Goal: Task Accomplishment & Management: Complete application form

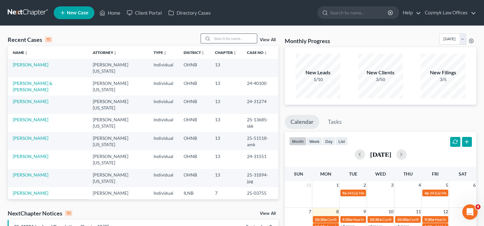
click at [233, 37] on input "search" at bounding box center [234, 38] width 45 height 9
type input "[PERSON_NAME]"
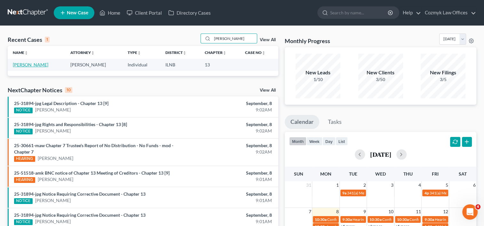
click at [24, 65] on link "[PERSON_NAME]" at bounding box center [30, 64] width 35 height 5
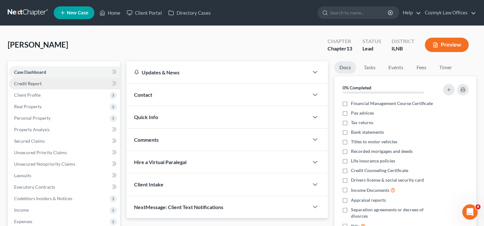
click at [33, 83] on span "Credit Report" at bounding box center [27, 83] width 27 height 5
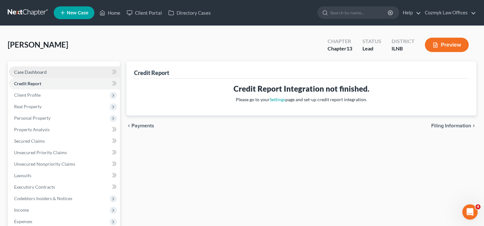
click at [41, 71] on span "Case Dashboard" at bounding box center [30, 71] width 33 height 5
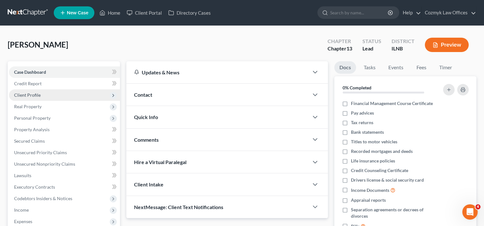
click at [31, 96] on span "Client Profile" at bounding box center [27, 94] width 27 height 5
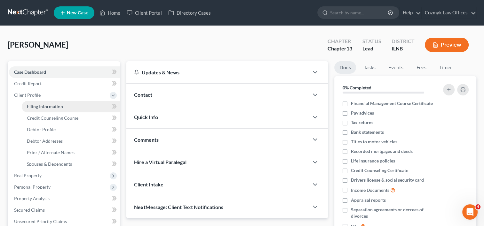
click at [35, 106] on span "Filing Information" at bounding box center [45, 106] width 36 height 5
select select "1"
select select "0"
select select "3"
select select "14"
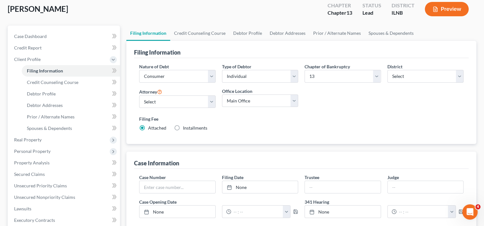
scroll to position [32, 0]
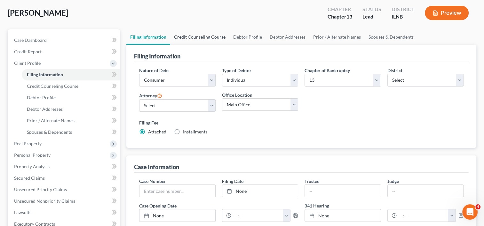
click at [201, 37] on link "Credit Counseling Course" at bounding box center [199, 36] width 59 height 15
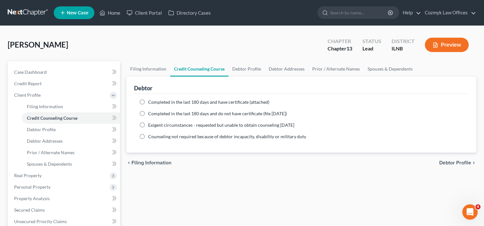
click at [148, 102] on label "Completed in the last 180 days and have certificate (attached)" at bounding box center [208, 102] width 121 height 6
click at [151, 102] on input "Completed in the last 180 days and have certificate (attached)" at bounding box center [153, 101] width 4 height 4
radio input "true"
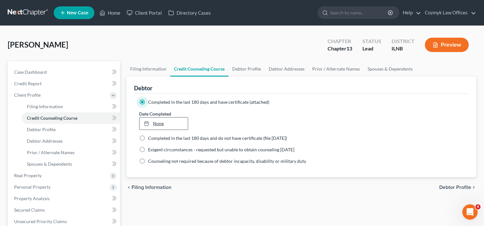
click at [157, 120] on link "None" at bounding box center [163, 124] width 48 height 12
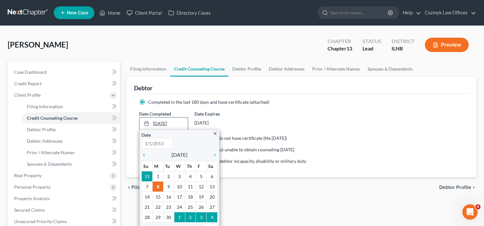
type input "[DATE]"
click at [145, 155] on icon "chevron_left" at bounding box center [145, 155] width 8 height 5
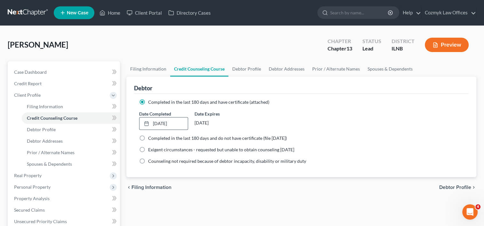
click at [331, 127] on div "Date Completed [DATE] close Date [DATE] Time 12:00 AM chevron_left [DATE] chevr…" at bounding box center [301, 120] width 330 height 19
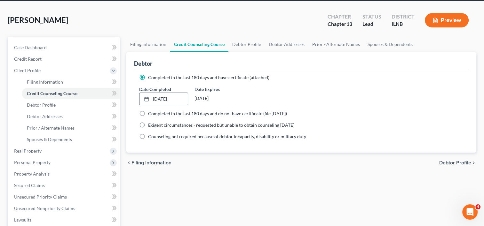
scroll to position [32, 0]
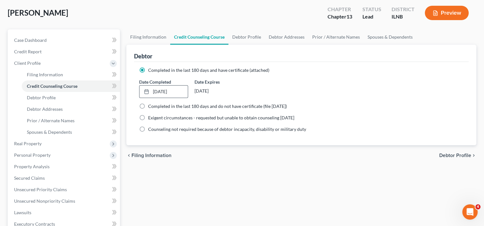
click at [452, 155] on span "Debtor Profile" at bounding box center [455, 155] width 32 height 5
select select "0"
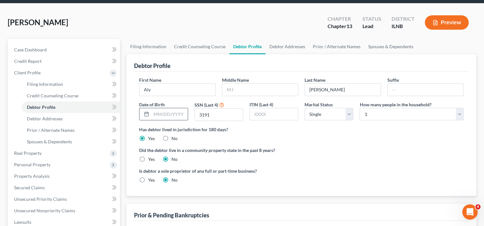
scroll to position [32, 0]
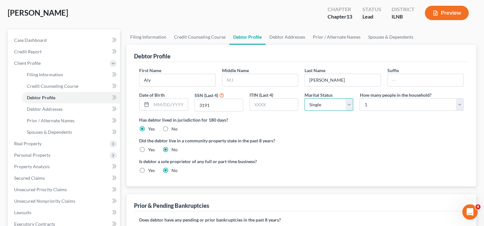
click at [346, 105] on select "Select Single Married Separated Divorced Widowed" at bounding box center [328, 104] width 49 height 13
select select "1"
click at [304, 98] on select "Select Single Married Separated Divorced Widowed" at bounding box center [328, 104] width 49 height 13
click at [461, 105] on select "Select 1 2 3 4 5 6 7 8 9 10 11 12 13 14 15 16 17 18 19 20" at bounding box center [411, 104] width 104 height 13
select select "3"
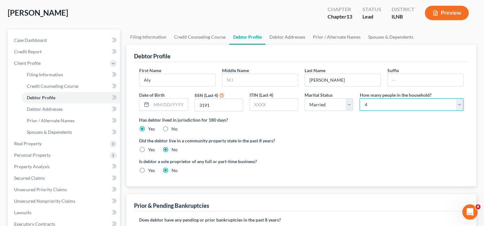
click at [359, 98] on select "Select 1 2 3 4 5 6 7 8 9 10 11 12 13 14 15 16 17 18 19 20" at bounding box center [411, 104] width 104 height 13
click at [344, 132] on ng-include "First Name [PERSON_NAME] Middle Name Last Name [PERSON_NAME] Date of Birth SSN …" at bounding box center [301, 123] width 324 height 112
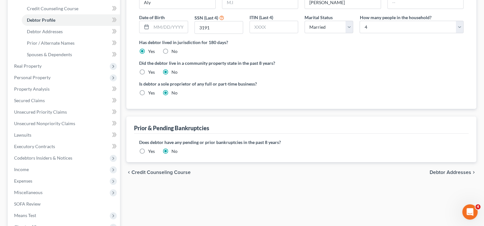
scroll to position [128, 0]
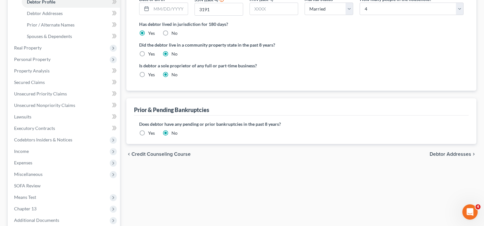
click at [457, 155] on span "Debtor Addresses" at bounding box center [450, 154] width 42 height 5
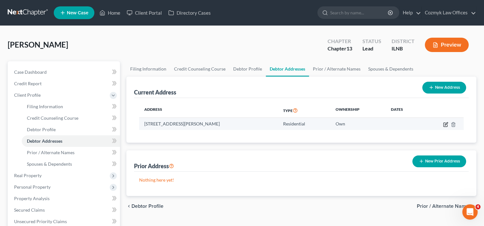
click at [444, 123] on icon "button" at bounding box center [445, 125] width 4 height 4
select select "14"
select select "0"
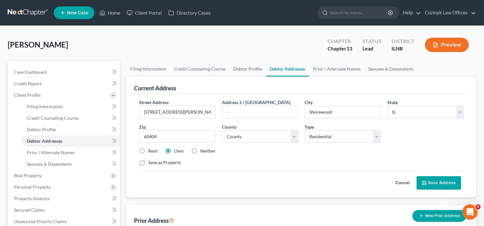
click at [430, 180] on button "Save Address" at bounding box center [438, 182] width 44 height 13
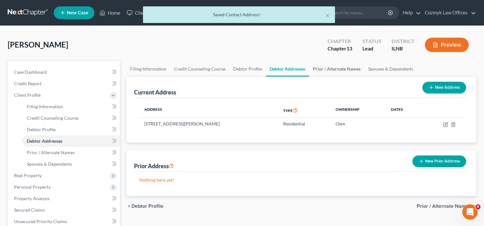
click at [332, 70] on link "Prior / Alternate Names" at bounding box center [336, 68] width 55 height 15
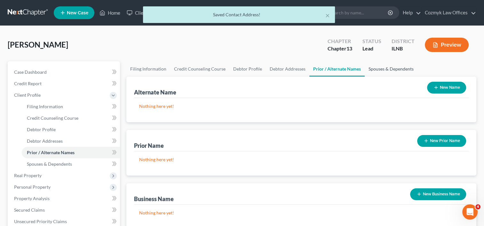
click at [380, 69] on link "Spouses & Dependents" at bounding box center [390, 68] width 53 height 15
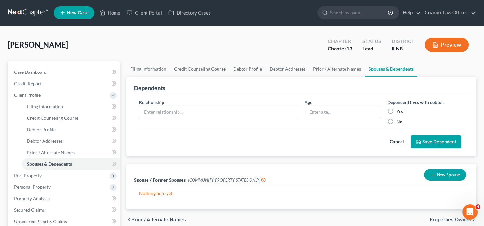
click at [396, 110] on label "Yes" at bounding box center [399, 111] width 7 height 6
click at [399, 110] on input "Yes" at bounding box center [401, 110] width 4 height 4
radio input "true"
click at [270, 114] on input "text" at bounding box center [218, 112] width 158 height 12
type input "D"
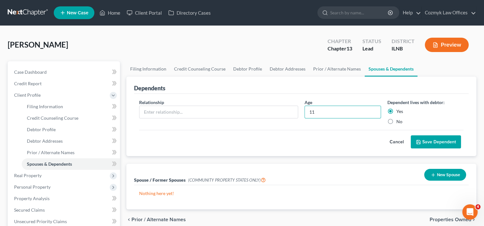
type input "11"
click at [426, 142] on button "Save Dependent" at bounding box center [435, 142] width 50 height 13
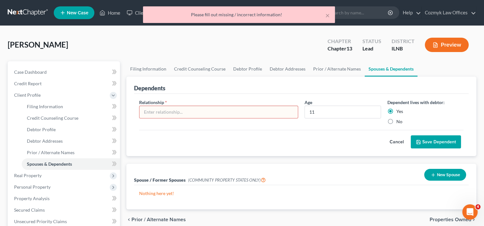
click at [231, 110] on input "text" at bounding box center [218, 112] width 158 height 12
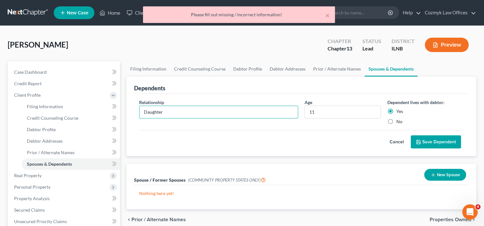
type input "Daughter"
click at [441, 143] on button "Save Dependent" at bounding box center [435, 142] width 50 height 13
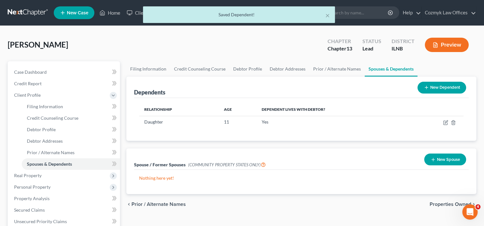
click at [448, 87] on button "New Dependent" at bounding box center [441, 88] width 49 height 12
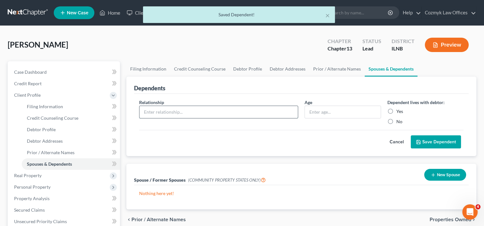
click at [233, 111] on input "text" at bounding box center [218, 112] width 158 height 12
type input "Son"
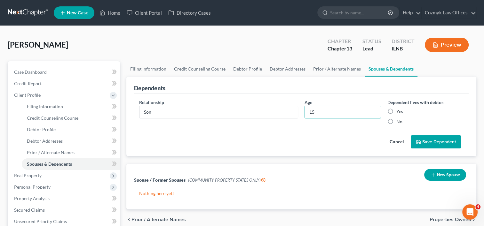
type input "15"
click at [396, 111] on label "Yes" at bounding box center [399, 111] width 7 height 6
click at [399, 111] on input "Yes" at bounding box center [401, 110] width 4 height 4
radio input "true"
click at [439, 140] on button "Save Dependent" at bounding box center [435, 142] width 50 height 13
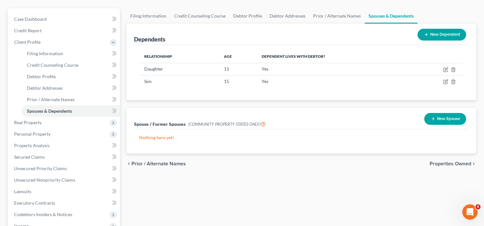
scroll to position [64, 0]
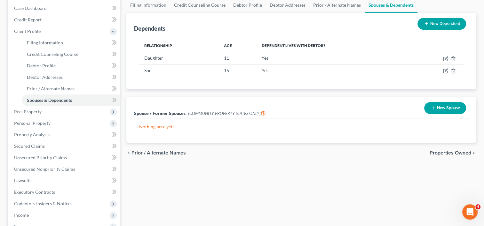
click at [449, 152] on span "Properties Owned" at bounding box center [450, 153] width 42 height 5
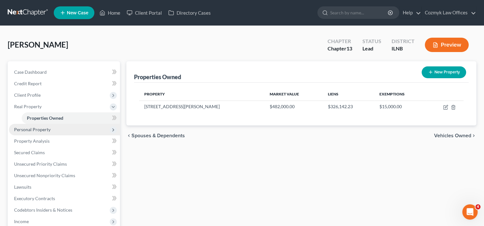
click at [43, 131] on span "Personal Property" at bounding box center [32, 129] width 36 height 5
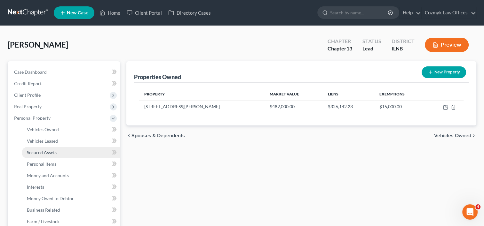
click at [53, 152] on span "Secured Assets" at bounding box center [42, 152] width 30 height 5
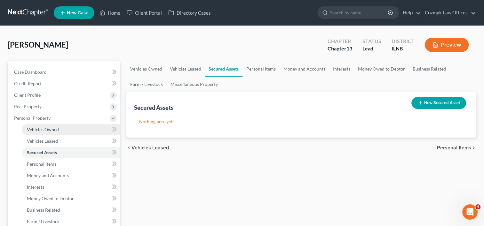
click at [59, 132] on link "Vehicles Owned" at bounding box center [71, 130] width 98 height 12
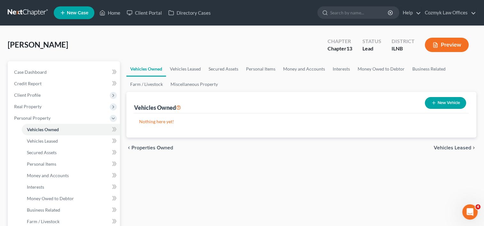
click at [445, 104] on button "New Vehicle" at bounding box center [444, 103] width 41 height 12
select select "0"
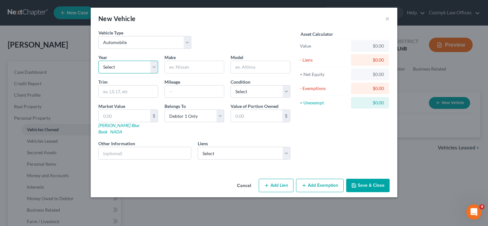
click at [154, 69] on select "Select 2026 2025 2024 2023 2022 2021 2020 2019 2018 2017 2016 2015 2014 2013 20…" at bounding box center [128, 67] width 60 height 13
select select "6"
click at [98, 61] on select "Select 2026 2025 2024 2023 2022 2021 2020 2019 2018 2017 2016 2015 2014 2013 20…" at bounding box center [128, 67] width 60 height 13
click at [187, 67] on input "text" at bounding box center [194, 67] width 59 height 12
type input "Dodge"
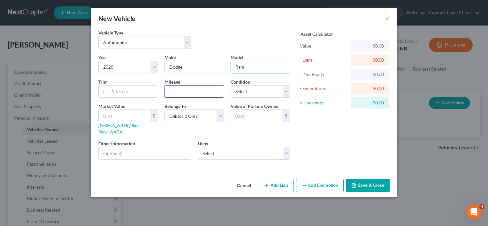
type input "Ram"
click at [184, 91] on input "text" at bounding box center [194, 92] width 59 height 12
type input "123,000"
click at [285, 93] on select "Select Excellent Very Good Good Fair Poor" at bounding box center [261, 91] width 60 height 13
select select "2"
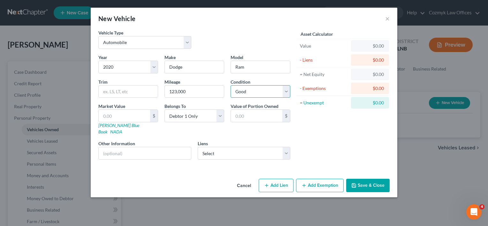
click at [231, 85] on select "Select Excellent Very Good Good Fair Poor" at bounding box center [261, 91] width 60 height 13
click at [122, 129] on link "NADA" at bounding box center [116, 131] width 12 height 5
click at [114, 92] on input "text" at bounding box center [128, 92] width 59 height 12
drag, startPoint x: 299, startPoint y: 132, endPoint x: 229, endPoint y: 133, distance: 70.0
click at [299, 132] on div "Asset Calculator Value $0.00 - Liens $0.00 = Net Equity $0.00 - Exemptions $0.0…" at bounding box center [343, 97] width 99 height 136
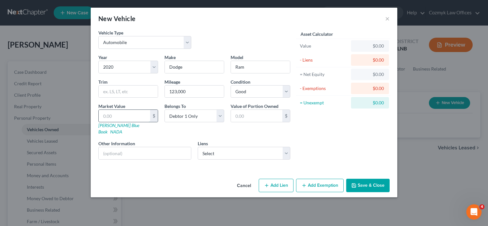
click at [113, 117] on input "text" at bounding box center [124, 116] width 51 height 12
paste input "17,050"
type input "17,050"
type input "17,050.00"
type input "17,050"
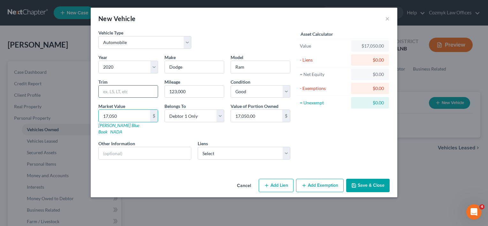
click at [115, 96] on input "text" at bounding box center [128, 92] width 59 height 12
paste input "Quad Cab Bighorn/Lone Star 4WD"
type input "Quad Cab Bighorn/Lone Star 4WD"
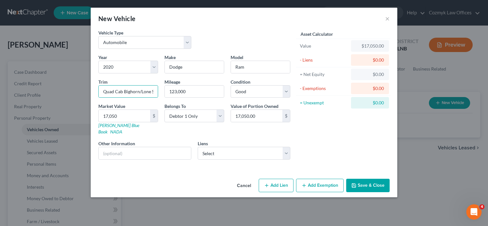
click at [322, 132] on div "Asset Calculator Value $17,050.00 - Liens $0.00 = Net Equity $0.00 - Exemptions…" at bounding box center [343, 97] width 99 height 136
click at [286, 147] on select "Select Capital One Auto Finance - $26,643.00" at bounding box center [244, 153] width 93 height 13
select select "45"
select select "0"
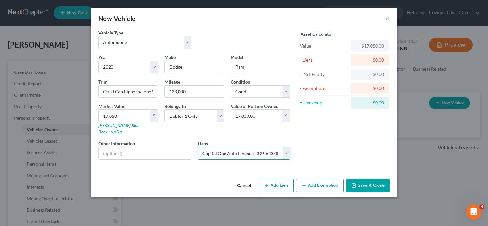
select select "4"
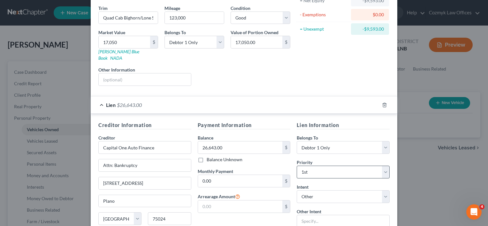
scroll to position [96, 0]
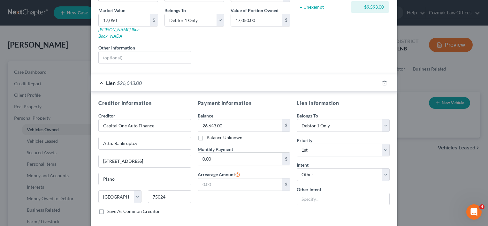
click at [249, 153] on input "0.00" at bounding box center [240, 159] width 85 height 12
type input "864.67"
click at [254, 202] on div "Payment Information Balance 26,643.00 $ Balance Unknown Balance Undetermined 26…" at bounding box center [244, 159] width 99 height 120
click at [384, 168] on select "Select Surrender Redeem Reaffirm Avoid Other" at bounding box center [343, 174] width 93 height 13
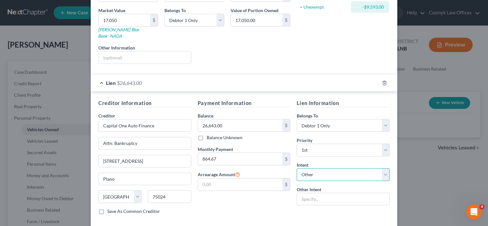
click at [297, 168] on select "Select Surrender Redeem Reaffirm Avoid Other" at bounding box center [343, 174] width 93 height 13
click at [266, 206] on div "Payment Information Balance 26,643.00 $ Balance Unknown Balance Undetermined 26…" at bounding box center [244, 159] width 99 height 120
click at [315, 194] on input "text" at bounding box center [343, 199] width 93 height 13
type input "pay outside the plan"
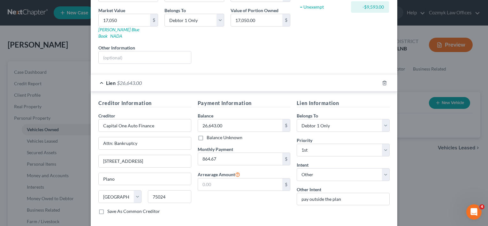
click at [262, 205] on div "Payment Information Balance 26,643.00 $ Balance Unknown Balance Undetermined 26…" at bounding box center [244, 159] width 99 height 120
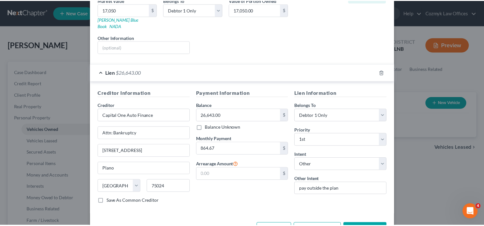
scroll to position [122, 0]
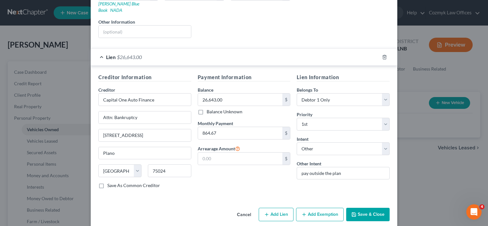
click at [362, 208] on button "Save & Close" at bounding box center [367, 214] width 43 height 13
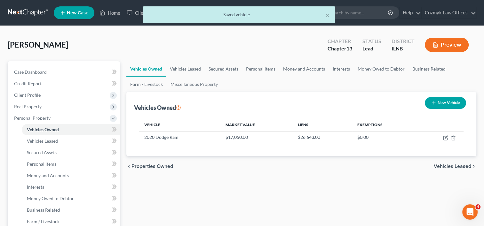
click at [446, 105] on button "New Vehicle" at bounding box center [444, 103] width 41 height 12
select select "0"
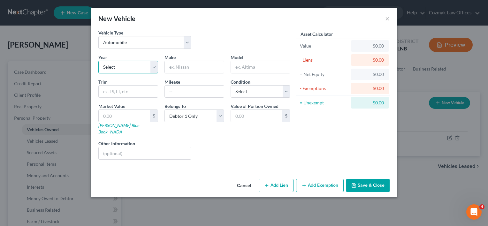
click at [153, 66] on select "Select 2026 2025 2024 2023 2022 2021 2020 2019 2018 2017 2016 2015 2014 2013 20…" at bounding box center [128, 67] width 60 height 13
select select "2"
click at [98, 61] on select "Select 2026 2025 2024 2023 2022 2021 2020 2019 2018 2017 2016 2015 2014 2013 20…" at bounding box center [128, 67] width 60 height 13
click at [187, 66] on input "text" at bounding box center [194, 67] width 59 height 12
type input "Tesla"
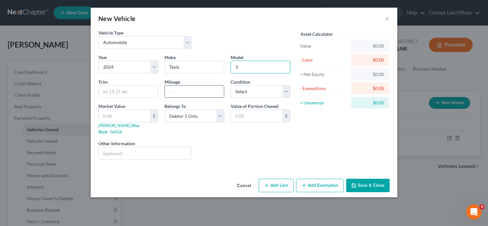
type input "3"
click at [202, 94] on input "text" at bounding box center [194, 92] width 59 height 12
type input "10,000"
click at [262, 153] on div "Year Select 2026 2025 2024 2023 2022 2021 2020 2019 2018 2017 2016 2015 2014 20…" at bounding box center [194, 109] width 198 height 111
click at [136, 116] on input "text" at bounding box center [124, 116] width 51 height 12
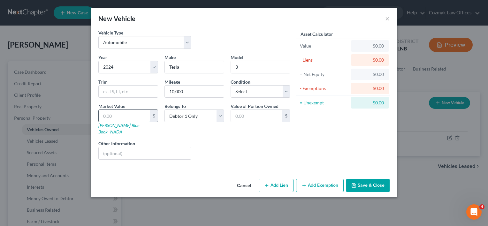
paste input "35,575"
type input "35,575"
type input "35,575.00"
type input "35,575"
click at [250, 146] on div "Liens Select" at bounding box center [244, 149] width 99 height 19
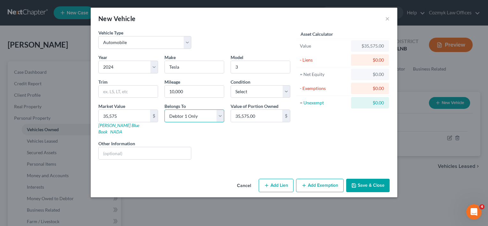
click at [218, 115] on select "Select Debtor 1 Only Debtor 2 Only Debtor 1 And Debtor 2 Only At Least One Of T…" at bounding box center [195, 116] width 60 height 13
select select "3"
click at [165, 110] on select "Select Debtor 1 Only Debtor 2 Only Debtor 1 And Debtor 2 Only At Least One Of T…" at bounding box center [195, 116] width 60 height 13
click at [295, 146] on div "Asset Calculator Value $35,575.00 - Liens $0.00 = Net Equity $0.00 - Exemptions…" at bounding box center [343, 97] width 99 height 136
click at [381, 180] on button "Save & Close" at bounding box center [367, 185] width 43 height 13
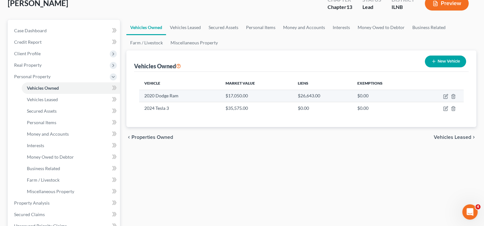
scroll to position [32, 0]
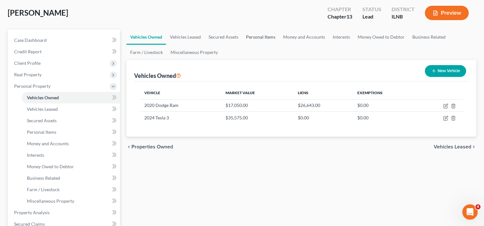
click at [260, 37] on link "Personal Items" at bounding box center [260, 36] width 37 height 15
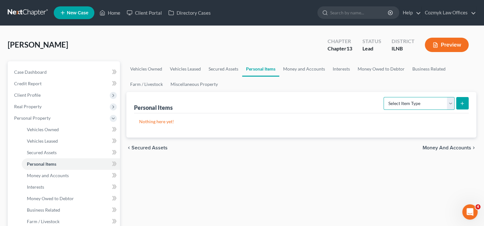
click at [453, 105] on select "Select Item Type Clothing Collectibles Of Value Electronics Firearms Household …" at bounding box center [418, 103] width 71 height 13
select select "clothing"
click at [384, 97] on select "Select Item Type Clothing Collectibles Of Value Electronics Firearms Household …" at bounding box center [418, 103] width 71 height 13
click at [462, 104] on icon "submit" at bounding box center [461, 103] width 5 height 5
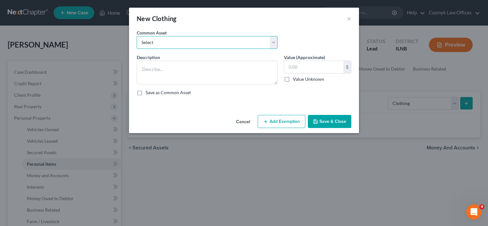
click at [274, 43] on select "Select Necessary wearing apparel" at bounding box center [207, 42] width 141 height 13
select select "0"
click at [137, 36] on select "Select Necessary wearing apparel" at bounding box center [207, 42] width 141 height 13
type textarea "Necessary wearing apparel"
type input "300.00"
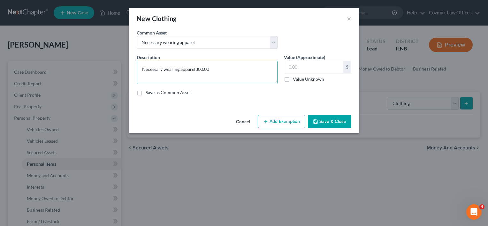
type textarea "Necessary wearing apparel"
click at [322, 67] on input "text" at bounding box center [313, 67] width 59 height 12
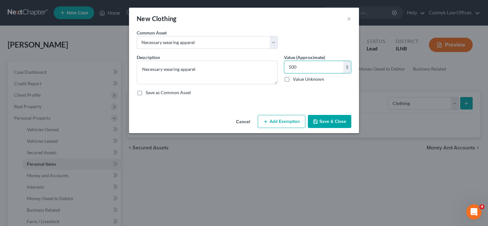
type input "500"
click at [290, 121] on button "Add Exemption" at bounding box center [282, 121] width 48 height 13
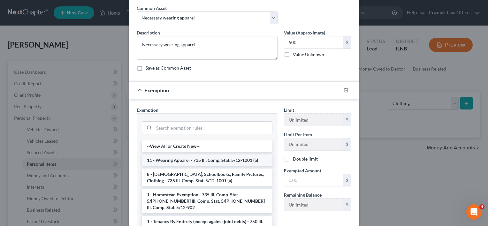
scroll to position [32, 0]
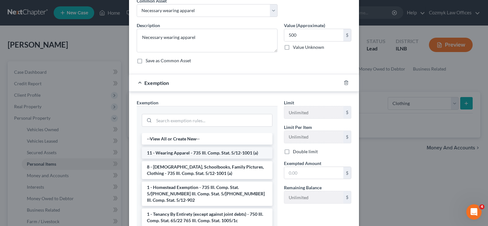
click at [208, 153] on li "11 - Wearing Apparel - 735 Ill. Comp. Stat. 5/12-1001 (a)" at bounding box center [207, 153] width 131 height 12
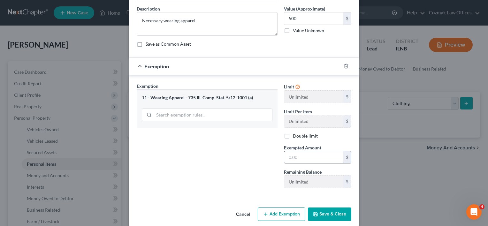
scroll to position [55, 0]
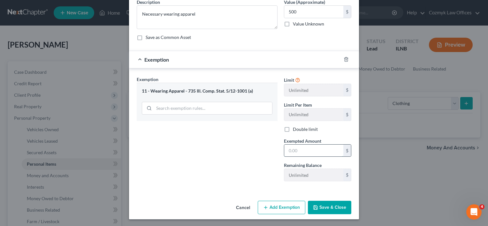
click at [310, 145] on input "text" at bounding box center [313, 151] width 59 height 12
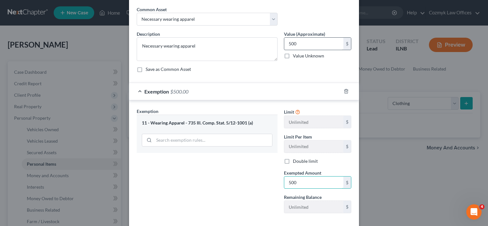
type input "500"
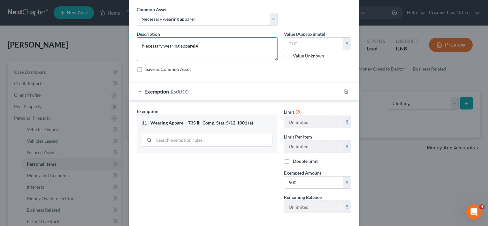
type textarea "Necessary wearing apparel"
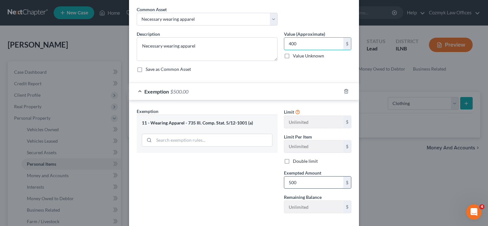
type input "400"
click at [235, 175] on div "Exemption Set must be selected for CA. Exemption * 11 - Wearing Apparel - 735 I…" at bounding box center [207, 163] width 147 height 111
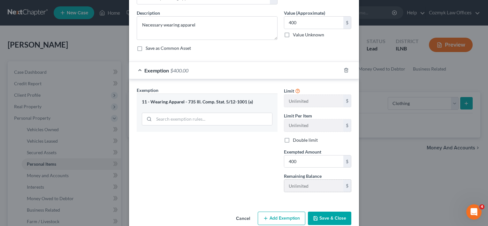
scroll to position [55, 0]
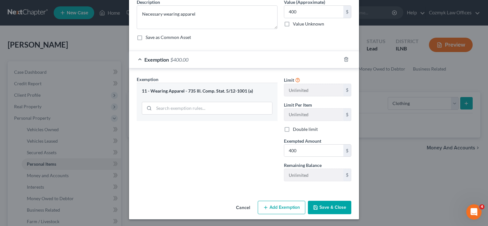
click at [325, 206] on button "Save & Close" at bounding box center [329, 207] width 43 height 13
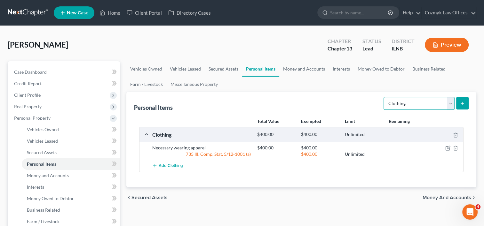
click at [448, 102] on select "Select Item Type Clothing Collectibles Of Value Electronics Firearms Household …" at bounding box center [418, 103] width 71 height 13
select select "electronics"
click at [384, 97] on select "Select Item Type Clothing Collectibles Of Value Electronics Firearms Household …" at bounding box center [418, 103] width 71 height 13
click at [464, 102] on icon "submit" at bounding box center [461, 103] width 5 height 5
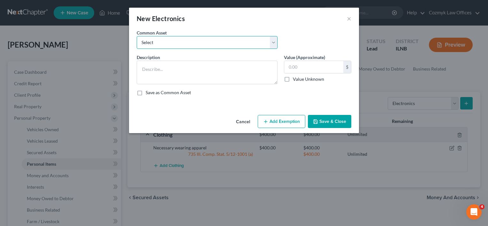
click at [273, 41] on select "Select TV, Cell Phone, Computer" at bounding box center [207, 42] width 141 height 13
select select "0"
click at [137, 36] on select "Select TV, Cell Phone, Computer" at bounding box center [207, 42] width 141 height 13
type textarea "TV, Cell Phone, Computer"
type input "750.00"
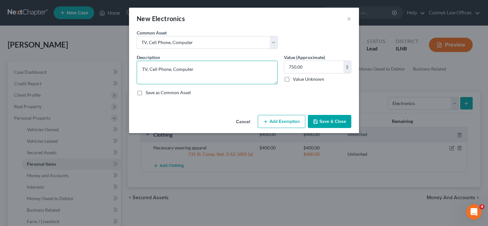
click at [171, 69] on textarea "TV, Cell Phone, Computer" at bounding box center [207, 73] width 141 height 24
type textarea "Tv, cell phone, tablet, laptop"
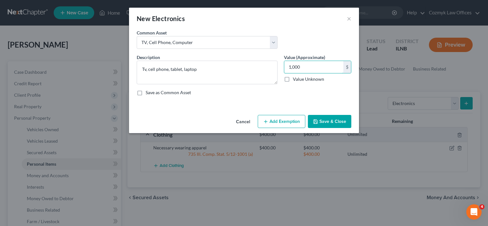
type input "1,000"
click at [294, 122] on button "Add Exemption" at bounding box center [282, 121] width 48 height 13
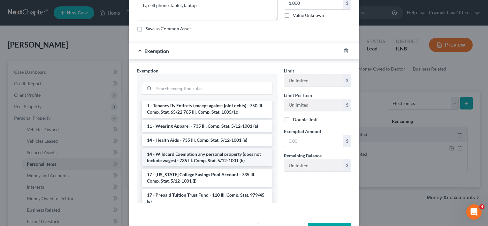
scroll to position [64, 0]
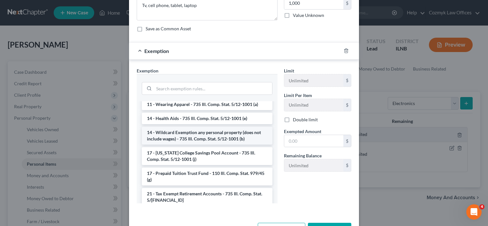
click at [209, 128] on li "14 - Wildcard Exemption any personal property (does not include wages) - 735 Il…" at bounding box center [207, 136] width 131 height 18
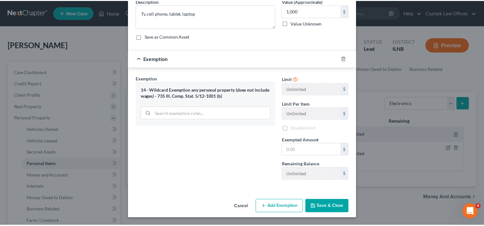
scroll to position [55, 0]
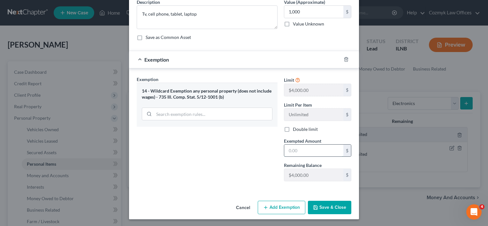
drag, startPoint x: 295, startPoint y: 149, endPoint x: 301, endPoint y: 148, distance: 5.6
click at [296, 149] on input "text" at bounding box center [313, 151] width 59 height 12
type input "1,000"
click at [321, 205] on button "Save & Close" at bounding box center [329, 207] width 43 height 13
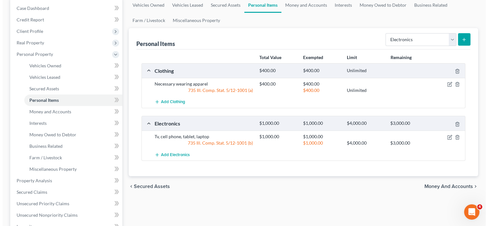
scroll to position [32, 0]
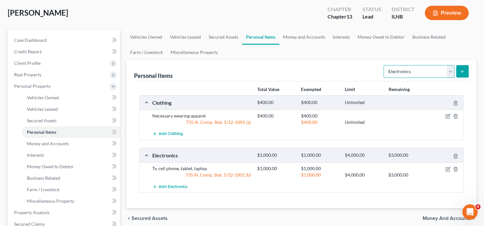
click at [450, 71] on select "Select Item Type Clothing Collectibles Of Value Electronics Firearms Household …" at bounding box center [418, 71] width 71 height 13
select select "household_goods"
click at [384, 65] on select "Select Item Type Clothing Collectibles Of Value Electronics Firearms Household …" at bounding box center [418, 71] width 71 height 13
click at [457, 74] on button "submit" at bounding box center [462, 71] width 12 height 12
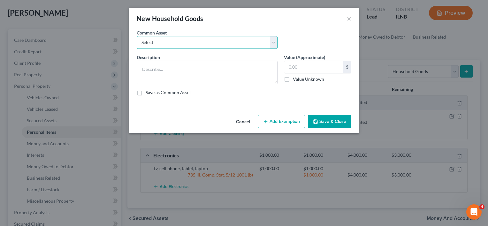
click at [275, 43] on select "Select Living room, bedroom, dining room and kitchen furniture and appliances. …" at bounding box center [207, 42] width 141 height 13
select select "0"
click at [137, 36] on select "Select Living room, bedroom, dining room and kitchen furniture and appliances. …" at bounding box center [207, 42] width 141 height 13
type textarea "Living room, bedroom, dining room and kitchen furniture and appliances. Miscell…"
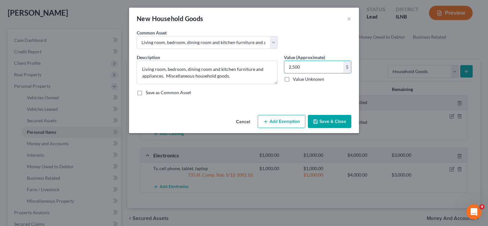
type input "2,500"
click at [286, 121] on button "Add Exemption" at bounding box center [282, 121] width 48 height 13
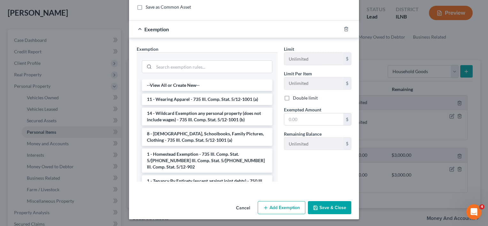
scroll to position [86, 0]
click at [301, 121] on input "text" at bounding box center [313, 119] width 59 height 12
type input "2,500"
click at [336, 210] on button "Save & Close" at bounding box center [329, 207] width 43 height 13
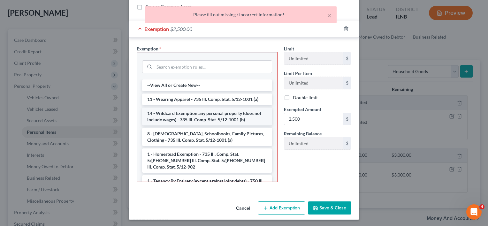
scroll to position [32, 0]
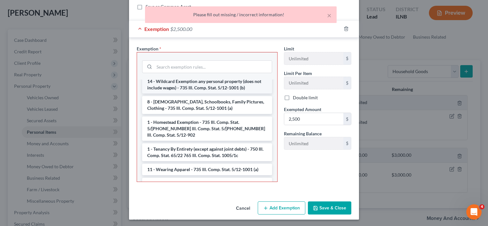
click at [209, 87] on li "14 - Wildcard Exemption any personal property (does not include wages) - 735 Il…" at bounding box center [207, 85] width 130 height 18
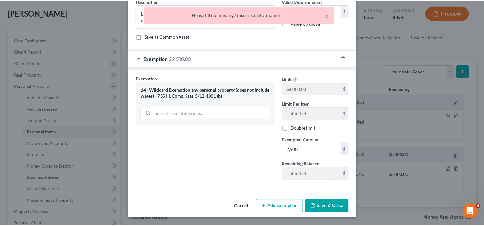
scroll to position [55, 0]
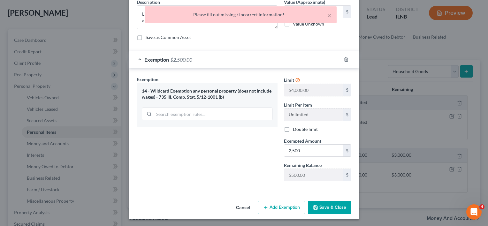
click at [325, 207] on button "Save & Close" at bounding box center [329, 207] width 43 height 13
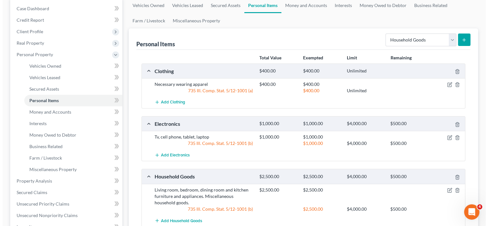
scroll to position [96, 0]
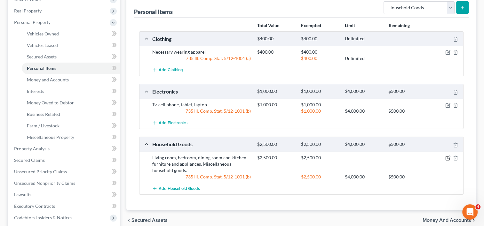
click at [447, 157] on icon "button" at bounding box center [448, 157] width 3 height 3
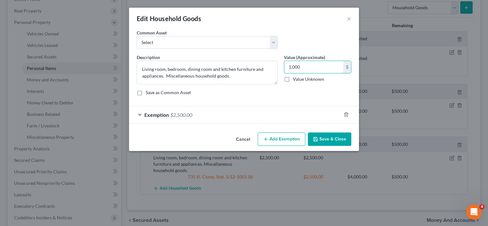
type input "1,000"
click at [327, 142] on button "Save & Close" at bounding box center [329, 139] width 43 height 13
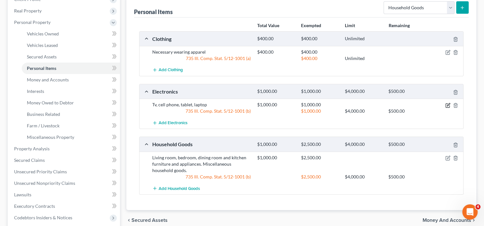
click at [448, 104] on icon "button" at bounding box center [447, 105] width 5 height 5
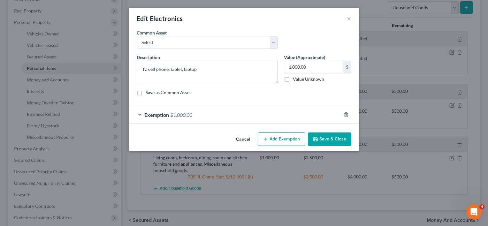
click at [164, 116] on span "Exemption" at bounding box center [156, 115] width 25 height 6
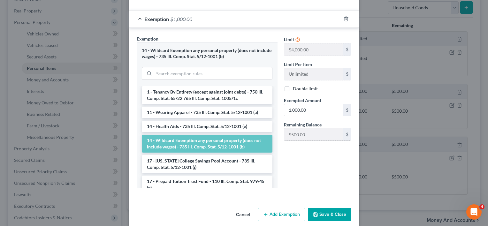
scroll to position [32, 0]
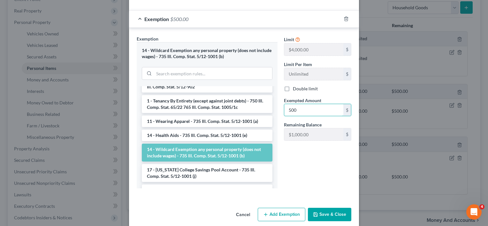
type input "500"
click at [331, 215] on button "Save & Close" at bounding box center [329, 214] width 43 height 13
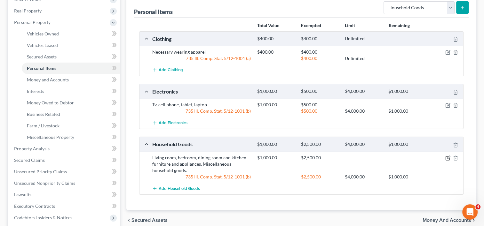
click at [448, 156] on icon "button" at bounding box center [448, 157] width 3 height 3
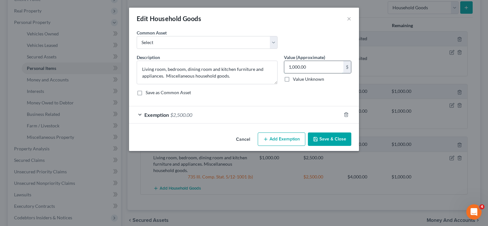
click at [311, 69] on input "1,000.00" at bounding box center [313, 67] width 59 height 12
type input "2,500"
click at [191, 118] on div "Exemption $2,500.00" at bounding box center [235, 114] width 212 height 17
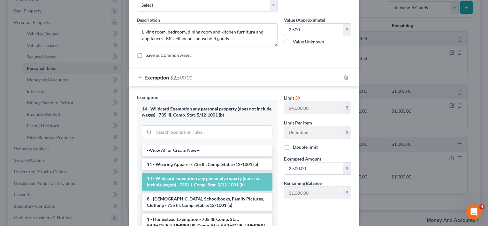
scroll to position [64, 0]
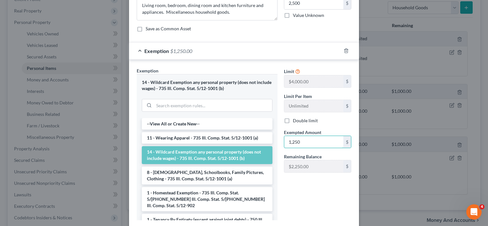
type input "1,250"
click at [312, 193] on div "Limit $4,000.00 $ Limit Per Item Unlimited $ Double limit Exempted Amount * 1,2…" at bounding box center [318, 146] width 74 height 158
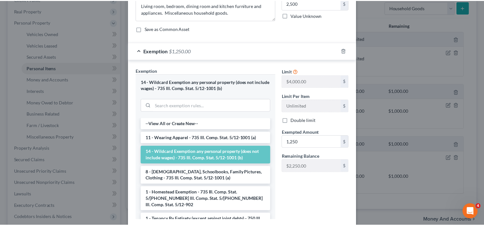
scroll to position [103, 0]
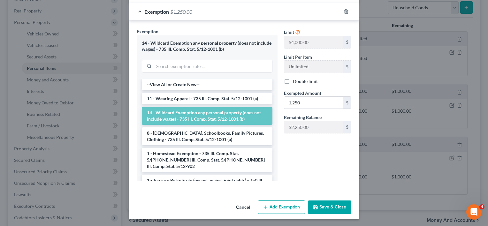
click at [335, 205] on button "Save & Close" at bounding box center [329, 207] width 43 height 13
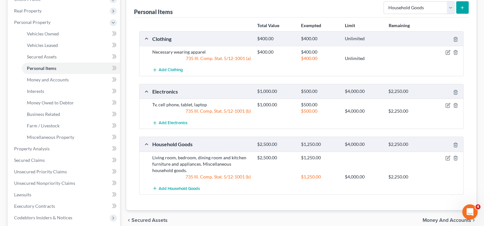
scroll to position [64, 0]
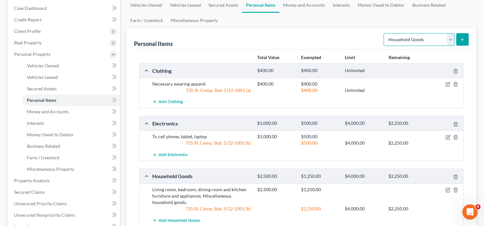
click at [450, 38] on select "Select Item Type Clothing Collectibles Of Value Electronics Firearms Household …" at bounding box center [418, 39] width 71 height 13
click at [349, 32] on div "Personal Items Select Item Type Clothing Collectibles Of Value Electronics Fire…" at bounding box center [301, 38] width 334 height 21
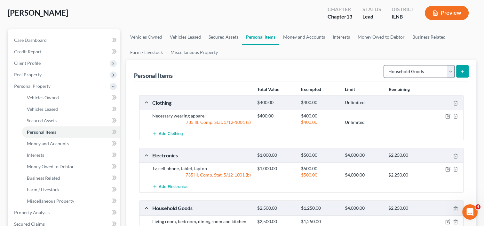
scroll to position [32, 0]
click at [451, 70] on select "Select Item Type Clothing Collectibles Of Value Electronics Firearms Household …" at bounding box center [418, 71] width 71 height 13
click at [310, 39] on link "Money and Accounts" at bounding box center [304, 36] width 50 height 15
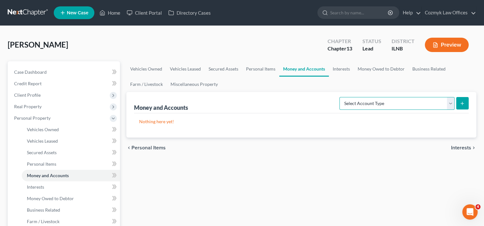
click at [451, 105] on select "Select Account Type Brokerage Cash on Hand Certificates of Deposit Checking Acc…" at bounding box center [396, 103] width 115 height 13
select select "checking"
click at [340, 97] on select "Select Account Type Brokerage Cash on Hand Certificates of Deposit Checking Acc…" at bounding box center [396, 103] width 115 height 13
click at [461, 102] on icon "submit" at bounding box center [461, 103] width 5 height 5
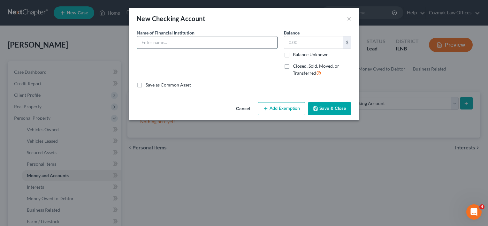
click at [195, 40] on input "text" at bounding box center [207, 42] width 140 height 12
type input "Capital One"
type input "3,200"
click at [294, 107] on button "Add Exemption" at bounding box center [282, 108] width 48 height 13
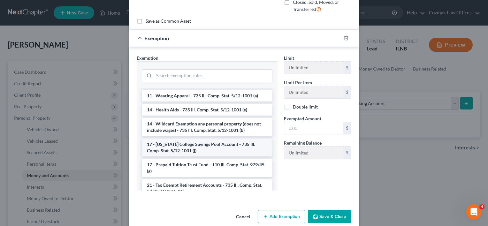
scroll to position [64, 0]
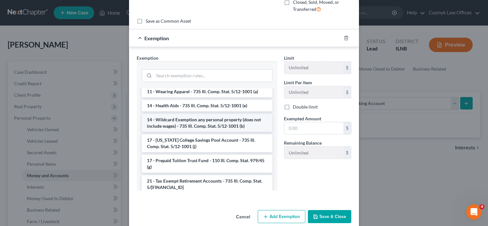
click at [202, 115] on li "14 - Wildcard Exemption any personal property (does not include wages) - 735 Il…" at bounding box center [207, 123] width 131 height 18
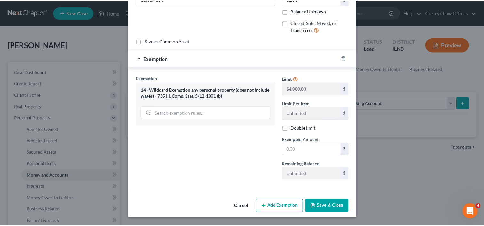
scroll to position [43, 0]
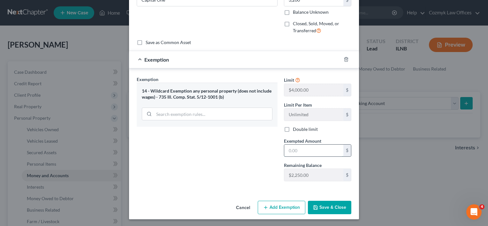
click at [300, 151] on input "text" at bounding box center [313, 151] width 59 height 12
type input "2,250"
click at [322, 209] on button "Save & Close" at bounding box center [329, 207] width 43 height 13
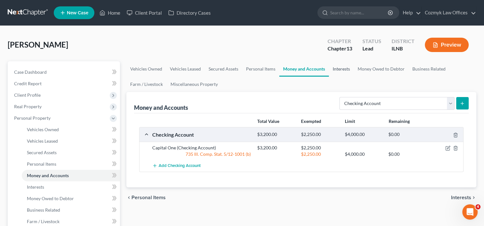
click at [342, 72] on link "Interests" at bounding box center [341, 68] width 25 height 15
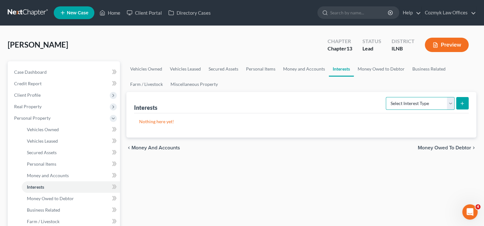
click at [448, 104] on select "Select Interest Type 401K Annuity Bond Education IRA Government Bond Government…" at bounding box center [419, 103] width 69 height 13
click at [451, 103] on select "Select Interest Type 401K Annuity Bond Education IRA Government Bond Government…" at bounding box center [419, 103] width 69 height 13
select select "401k"
click at [386, 97] on select "Select Interest Type 401K Annuity Bond Education IRA Government Bond Government…" at bounding box center [419, 103] width 69 height 13
click at [464, 103] on icon "submit" at bounding box center [461, 103] width 5 height 5
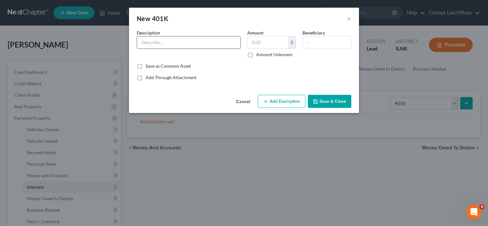
click at [185, 43] on input "text" at bounding box center [189, 42] width 104 height 12
click at [349, 18] on button "×" at bounding box center [349, 19] width 4 height 8
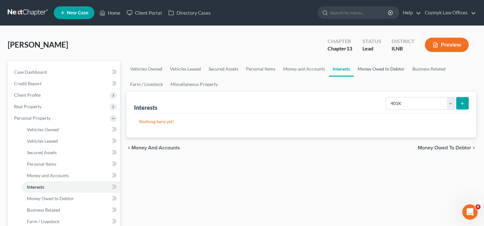
click at [370, 70] on link "Money Owed to Debtor" at bounding box center [381, 68] width 55 height 15
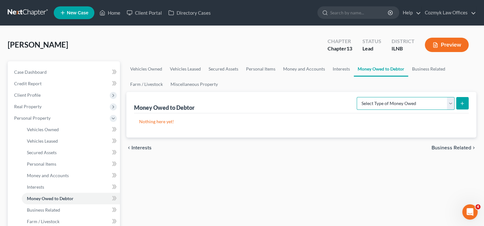
click at [449, 102] on select "Select Type of Money Owed Accounts Receivable Alimony Child Support Claims Agai…" at bounding box center [405, 103] width 98 height 13
click at [415, 72] on link "Business Related" at bounding box center [428, 68] width 41 height 15
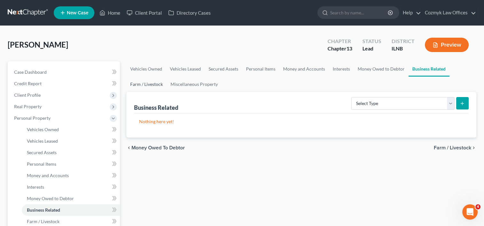
click at [139, 85] on link "Farm / Livestock" at bounding box center [146, 84] width 40 height 15
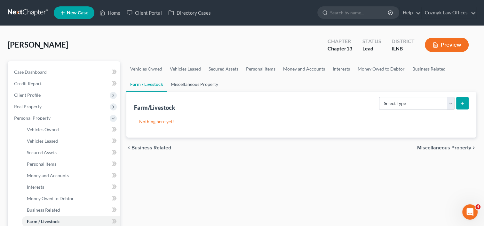
click at [196, 86] on link "Miscellaneous Property" at bounding box center [194, 84] width 55 height 15
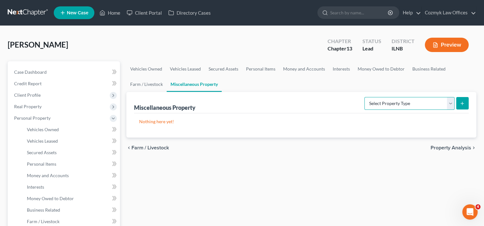
click at [451, 104] on select "Select Property Type Assigned for Creditor Benefit [DATE] Holding for Another N…" at bounding box center [409, 103] width 90 height 13
drag, startPoint x: 451, startPoint y: 104, endPoint x: 422, endPoint y: 100, distance: 29.0
click at [451, 104] on select "Select Property Type Assigned for Creditor Benefit [DATE] Holding for Another N…" at bounding box center [409, 103] width 90 height 13
click at [249, 85] on ul "Vehicles Owned Vehicles Leased Secured Assets Personal Items Money and Accounts…" at bounding box center [301, 76] width 350 height 31
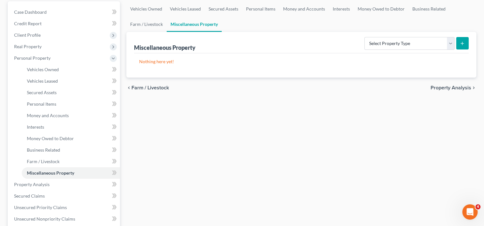
scroll to position [64, 0]
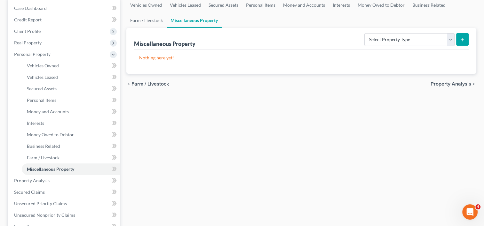
click at [437, 83] on span "Property Analysis" at bounding box center [450, 84] width 41 height 5
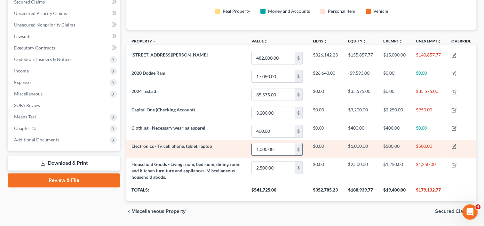
scroll to position [158, 0]
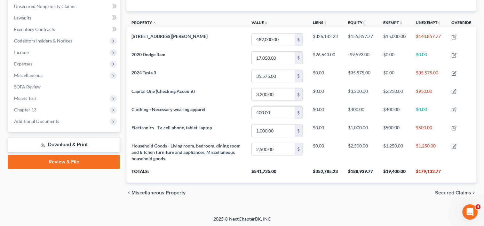
click at [454, 192] on span "Secured Claims" at bounding box center [453, 192] width 36 height 5
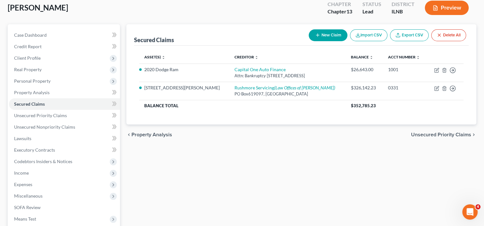
scroll to position [64, 0]
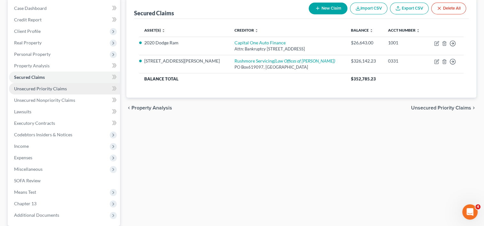
click at [40, 89] on span "Unsecured Priority Claims" at bounding box center [40, 88] width 53 height 5
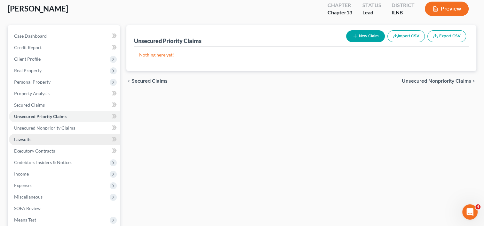
scroll to position [64, 0]
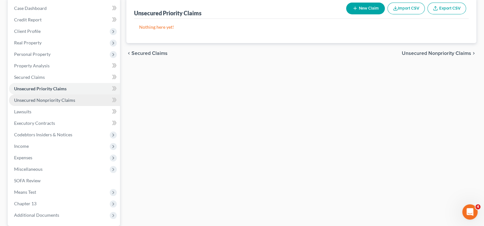
click at [37, 100] on span "Unsecured Nonpriority Claims" at bounding box center [44, 99] width 61 height 5
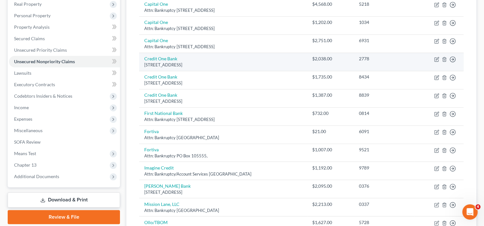
scroll to position [96, 0]
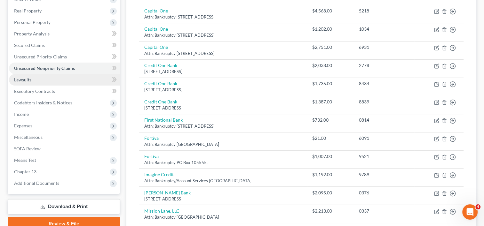
click at [36, 81] on link "Lawsuits" at bounding box center [64, 80] width 111 height 12
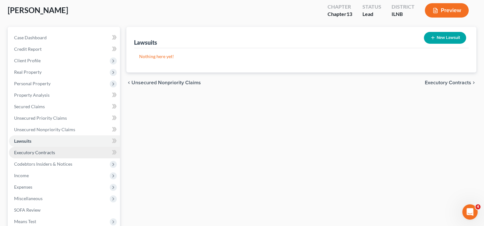
scroll to position [64, 0]
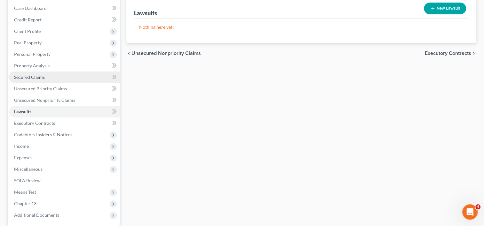
click at [37, 79] on span "Secured Claims" at bounding box center [29, 76] width 31 height 5
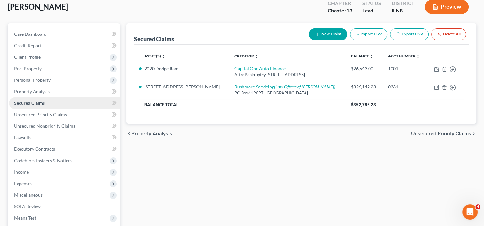
scroll to position [8, 0]
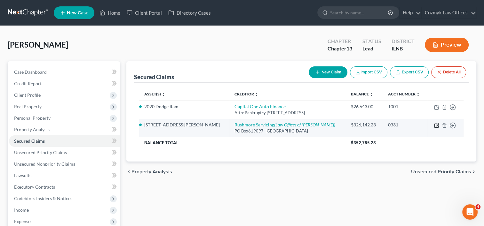
click at [437, 126] on icon "button" at bounding box center [436, 125] width 5 height 5
select select "45"
select select "4"
select select "0"
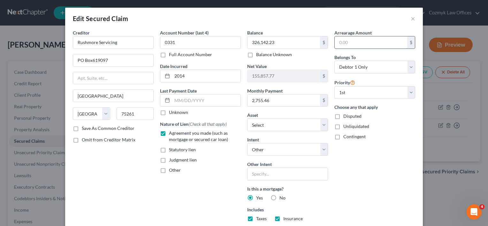
click at [356, 41] on input "text" at bounding box center [371, 42] width 73 height 12
drag, startPoint x: 133, startPoint y: 170, endPoint x: 166, endPoint y: 1, distance: 172.3
click at [133, 170] on div "Creditor * Rushmore Servicing PO Box619097 [GEOGRAPHIC_DATA] [US_STATE] AK AR A…" at bounding box center [113, 149] width 87 height 240
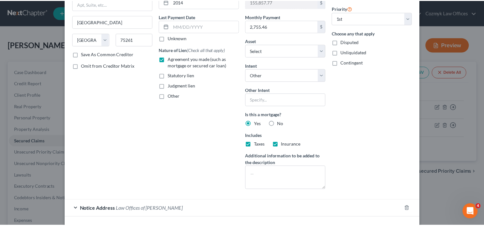
scroll to position [118, 0]
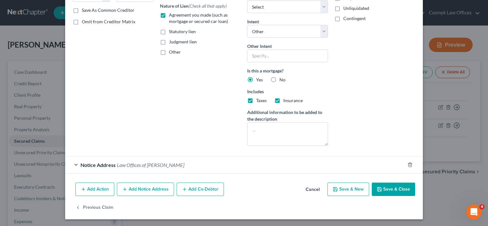
click at [394, 191] on button "Save & Close" at bounding box center [393, 189] width 43 height 13
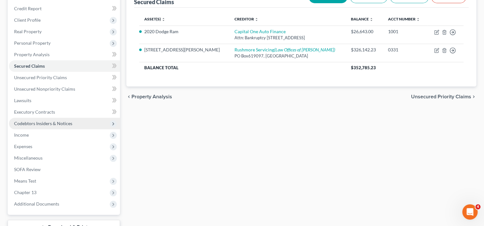
scroll to position [64, 0]
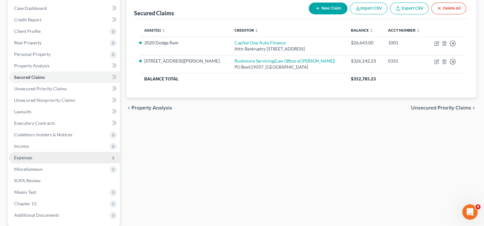
click at [28, 155] on span "Expenses" at bounding box center [23, 157] width 18 height 5
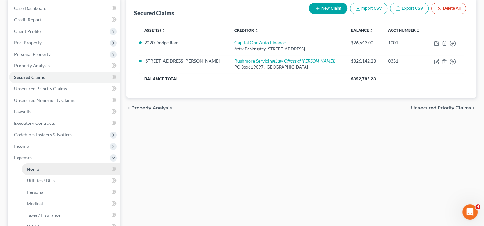
click at [42, 170] on link "Home" at bounding box center [71, 170] width 98 height 12
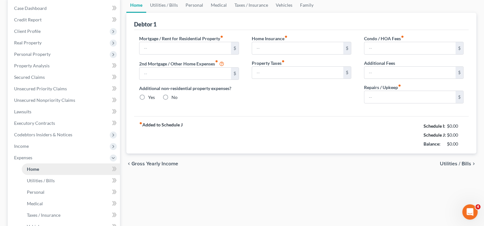
scroll to position [2, 0]
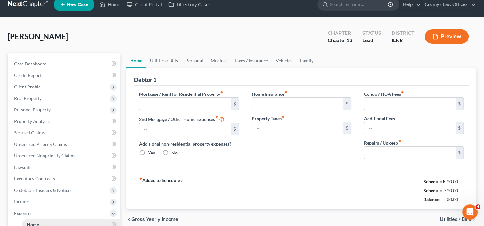
type input "0.00"
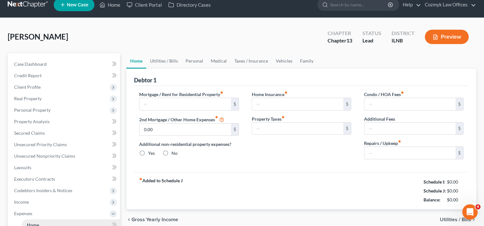
radio input "true"
type input "0.00"
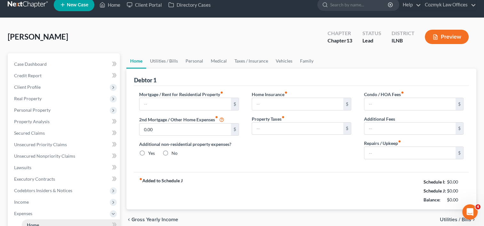
type input "0.00"
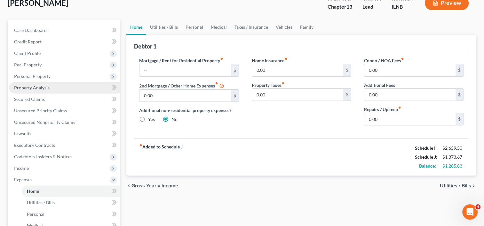
scroll to position [32, 0]
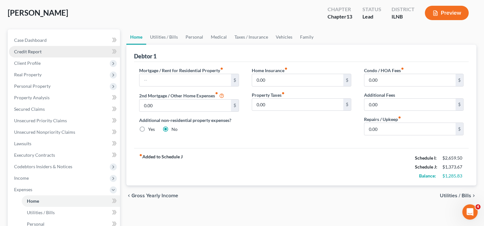
click at [27, 53] on span "Credit Report" at bounding box center [27, 51] width 27 height 5
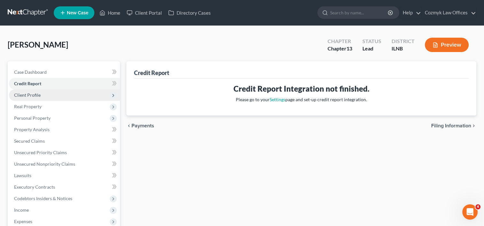
click at [35, 97] on span "Client Profile" at bounding box center [27, 94] width 27 height 5
click at [35, 96] on span "Client Profile" at bounding box center [27, 94] width 27 height 5
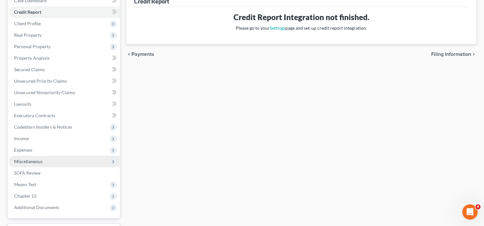
scroll to position [60, 0]
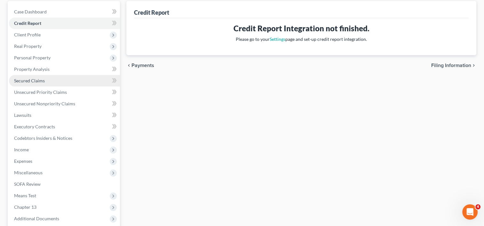
click at [35, 78] on span "Secured Claims" at bounding box center [29, 80] width 31 height 5
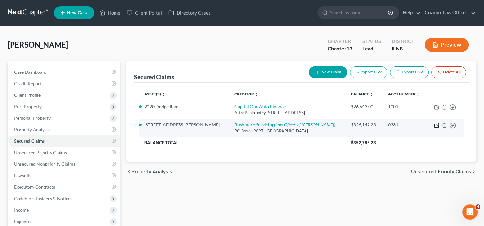
click at [436, 124] on icon "button" at bounding box center [436, 125] width 5 height 5
select select "45"
select select "4"
select select "0"
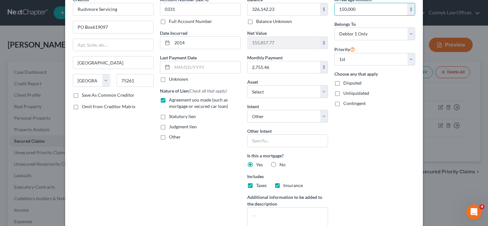
scroll to position [64, 0]
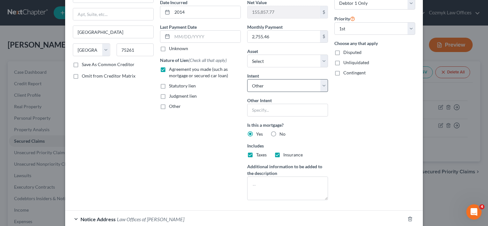
type input "150,000"
click at [321, 85] on select "Select Surrender Redeem Reaffirm Avoid Other" at bounding box center [287, 85] width 81 height 13
click at [247, 79] on select "Select Surrender Redeem Reaffirm Avoid Other" at bounding box center [287, 85] width 81 height 13
click at [275, 110] on input "text" at bounding box center [287, 110] width 81 height 13
type input "Pay arrears through the plan"
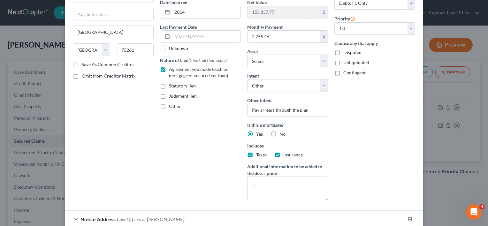
click at [347, 145] on div "Arrearage Amount 150,000 $ Belongs To * Select Debtor 1 Only Debtor 2 Only Debt…" at bounding box center [374, 85] width 87 height 240
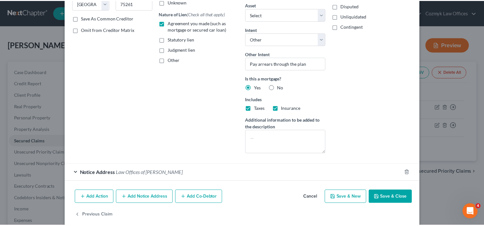
scroll to position [118, 0]
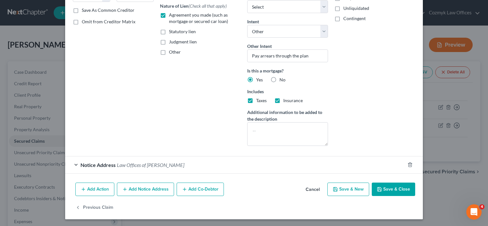
click at [387, 192] on button "Save & Close" at bounding box center [393, 189] width 43 height 13
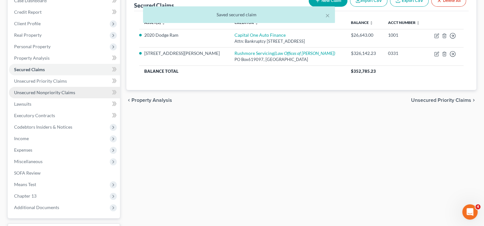
scroll to position [60, 0]
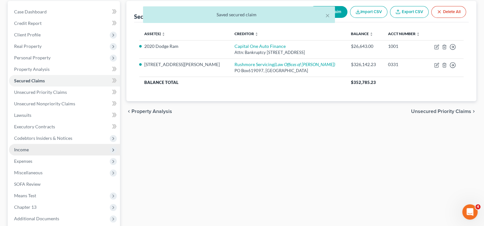
click at [38, 150] on span "Income" at bounding box center [64, 150] width 111 height 12
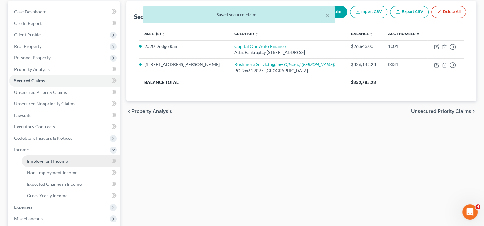
click at [45, 161] on span "Employment Income" at bounding box center [47, 161] width 41 height 5
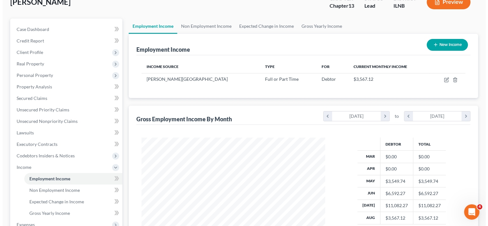
scroll to position [43, 0]
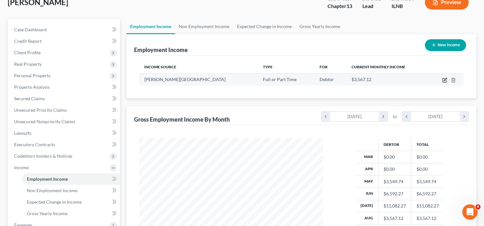
click at [442, 81] on icon "button" at bounding box center [444, 80] width 5 height 5
select select "0"
select select "14"
select select "0"
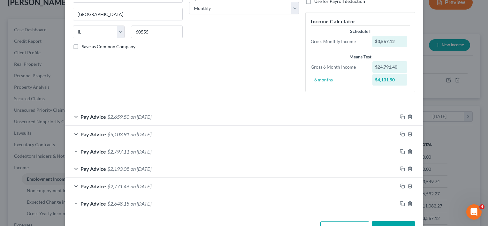
scroll to position [127, 0]
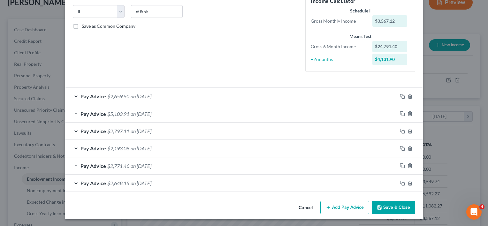
click at [136, 183] on span "on [DATE]" at bounding box center [141, 183] width 21 height 6
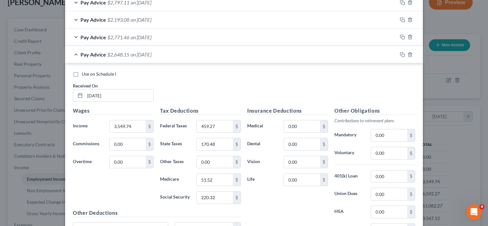
scroll to position [224, 0]
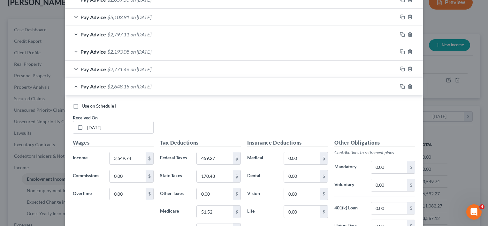
click at [143, 72] on div "Pay Advice $2,771.46 on [DATE]" at bounding box center [231, 69] width 332 height 17
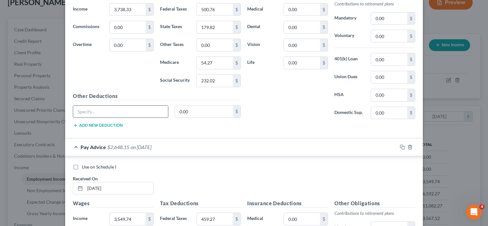
scroll to position [318, 0]
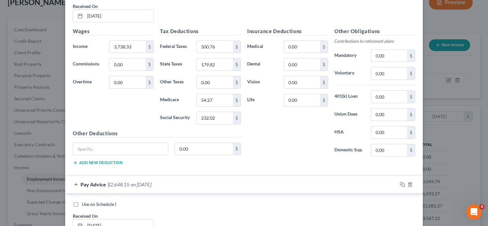
click at [125, 183] on span "$2,648.15" at bounding box center [118, 185] width 22 height 6
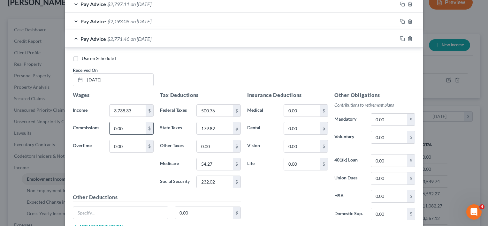
scroll to position [190, 0]
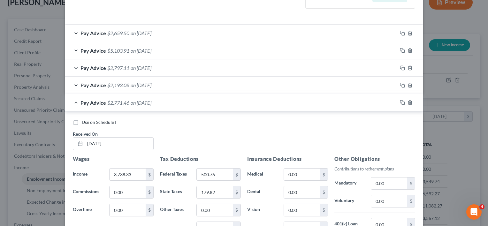
drag, startPoint x: 128, startPoint y: 101, endPoint x: 129, endPoint y: 97, distance: 4.8
click at [128, 102] on div "Pay Advice $2,771.46 on [DATE]" at bounding box center [231, 102] width 332 height 17
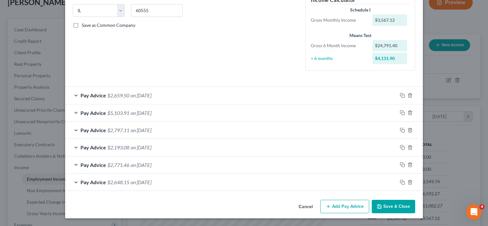
scroll to position [127, 0]
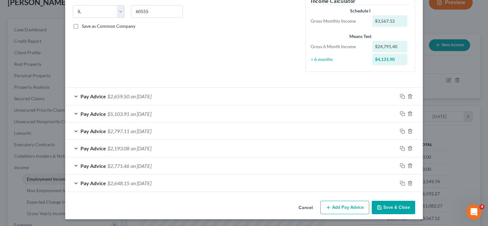
click at [131, 150] on span "on [DATE]" at bounding box center [141, 148] width 21 height 6
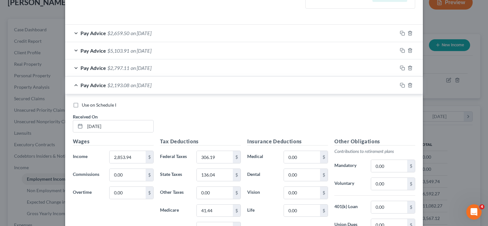
scroll to position [158, 0]
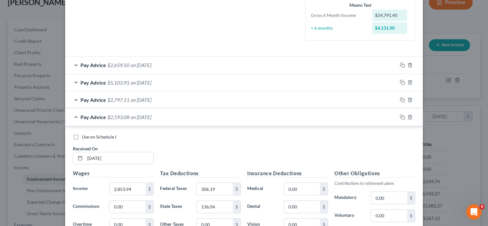
click at [144, 117] on span "on [DATE]" at bounding box center [141, 117] width 21 height 6
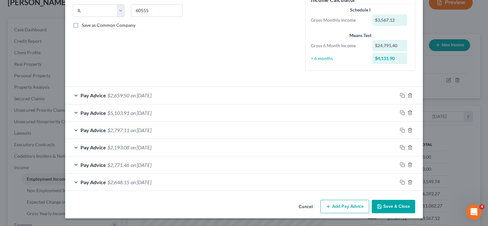
scroll to position [127, 0]
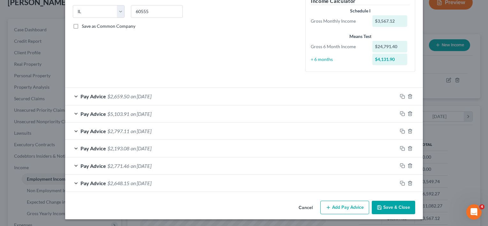
click at [138, 131] on span "on [DATE]" at bounding box center [141, 131] width 21 height 6
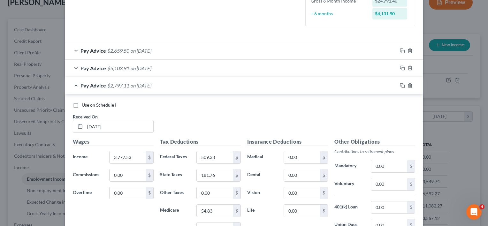
scroll to position [158, 0]
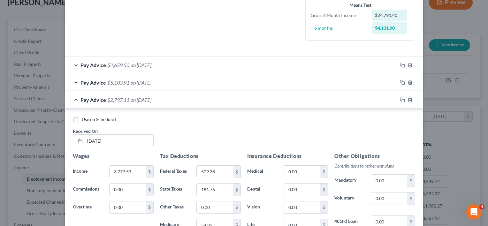
click at [148, 102] on span "on [DATE]" at bounding box center [141, 100] width 21 height 6
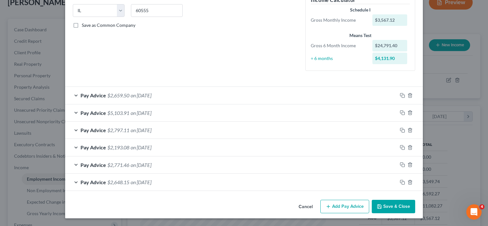
scroll to position [127, 0]
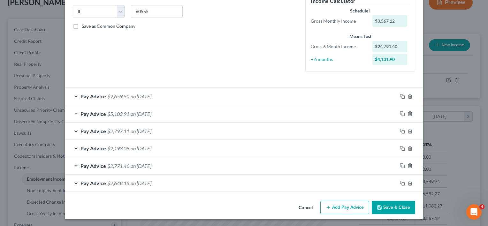
click at [147, 114] on span "on [DATE]" at bounding box center [141, 114] width 21 height 6
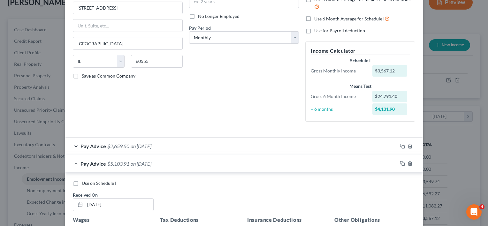
scroll to position [30, 0]
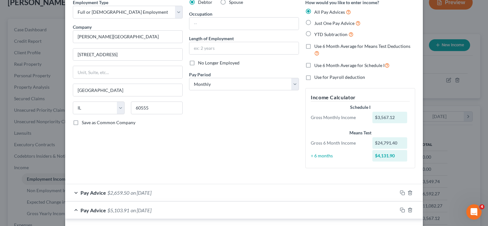
click at [223, 123] on div "Debtor Spouse Occupation Length of Employment No Longer Employed Pay Period * S…" at bounding box center [244, 86] width 116 height 175
click at [315, 22] on label "Just One Pay Advice" at bounding box center [338, 22] width 46 height 7
click at [317, 22] on input "Just One Pay Advice" at bounding box center [319, 21] width 4 height 4
radio input "true"
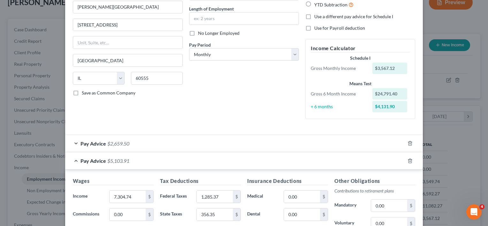
scroll to position [94, 0]
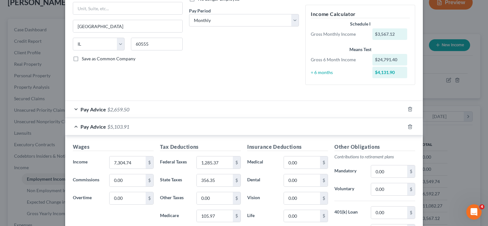
click at [93, 143] on div "Wages Income * 7,304.74 $ Commissions 0.00 $ Overtime 0.00 $" at bounding box center [113, 194] width 87 height 102
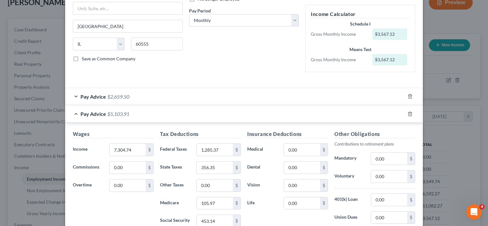
click at [86, 129] on div "Wages Income * 7,304.74 $ Commissions 0.00 $ Overtime 0.00 $ Tax Deductions Fed…" at bounding box center [244, 201] width 358 height 157
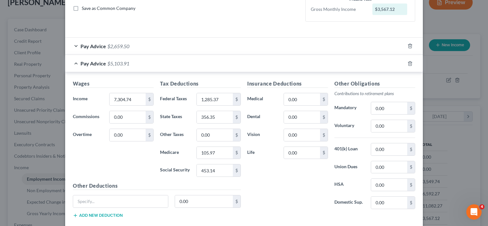
scroll to position [126, 0]
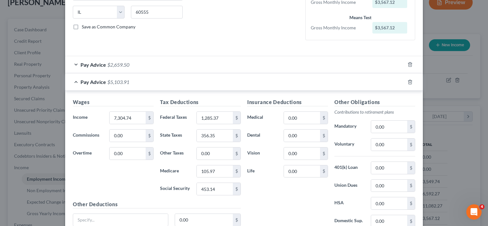
click at [95, 83] on span "Pay Advice" at bounding box center [94, 82] width 26 height 6
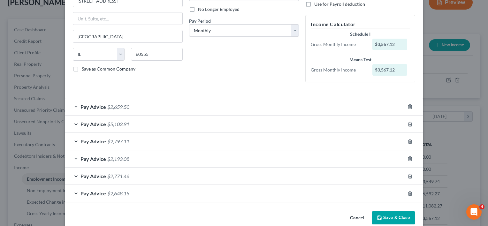
scroll to position [95, 0]
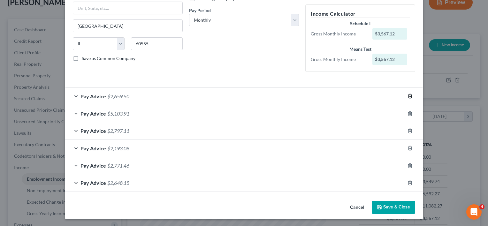
click at [408, 95] on icon "button" at bounding box center [410, 96] width 5 height 5
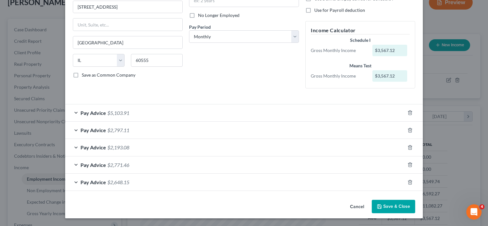
scroll to position [77, 0]
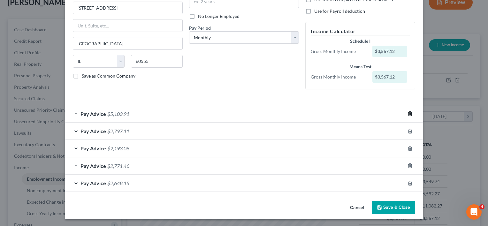
drag, startPoint x: 408, startPoint y: 113, endPoint x: 408, endPoint y: 124, distance: 10.5
click at [408, 114] on icon "button" at bounding box center [410, 113] width 5 height 5
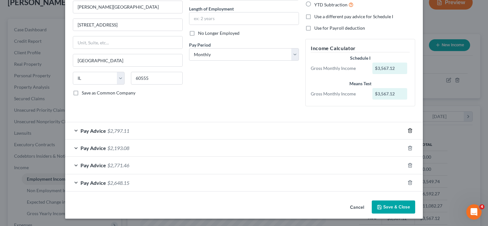
drag, startPoint x: 410, startPoint y: 129, endPoint x: 406, endPoint y: 145, distance: 16.4
click at [410, 129] on icon "button" at bounding box center [410, 130] width 5 height 5
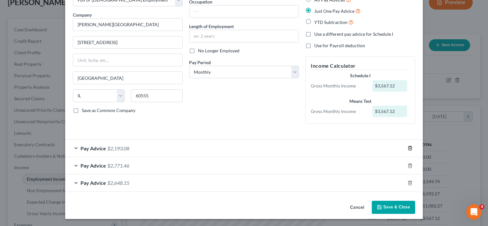
click at [410, 149] on line "button" at bounding box center [410, 148] width 0 height 1
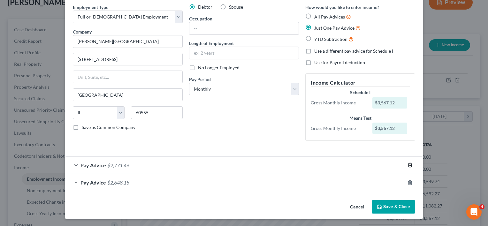
click at [410, 165] on line "button" at bounding box center [410, 165] width 0 height 1
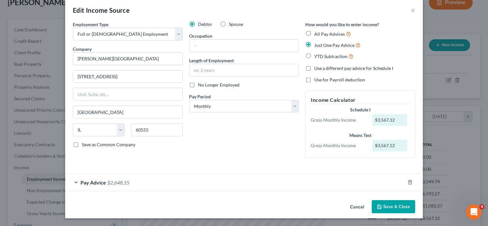
scroll to position [8, 0]
click at [408, 182] on icon "button" at bounding box center [410, 182] width 5 height 5
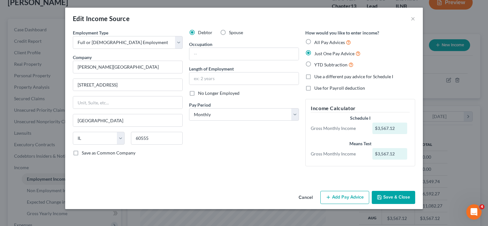
scroll to position [0, 0]
click at [346, 199] on button "Add Pay Advice" at bounding box center [345, 197] width 49 height 13
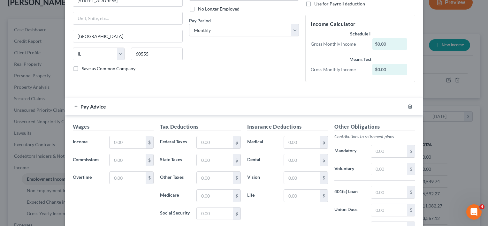
scroll to position [96, 0]
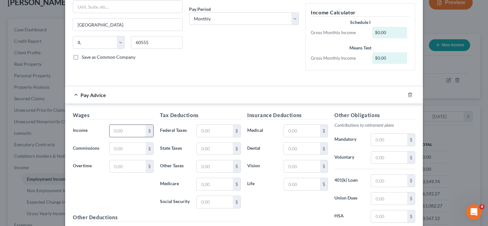
click at [125, 134] on input "text" at bounding box center [128, 131] width 36 height 12
click at [120, 129] on input "text" at bounding box center [128, 131] width 36 height 12
paste input "10,612.14"
type input "10,612.14"
click at [215, 75] on div "Debtor Spouse Occupation Length of Employment No Longer Employed Pay Period * S…" at bounding box center [244, 5] width 116 height 142
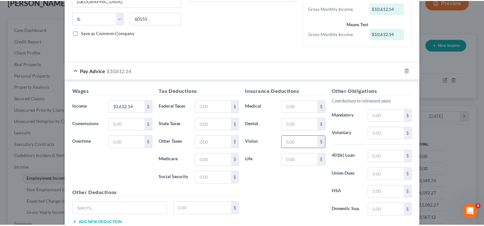
scroll to position [163, 0]
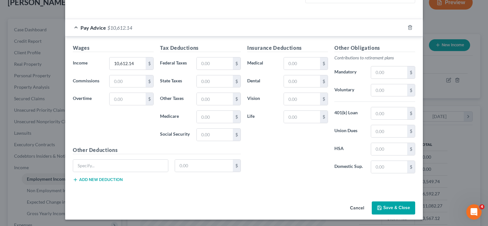
click at [394, 208] on button "Save & Close" at bounding box center [393, 208] width 43 height 13
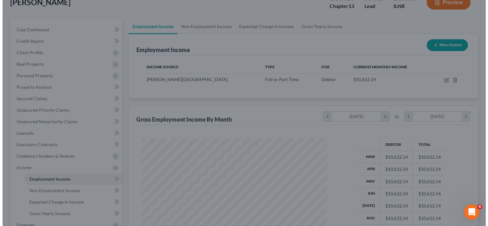
scroll to position [319512, 319430]
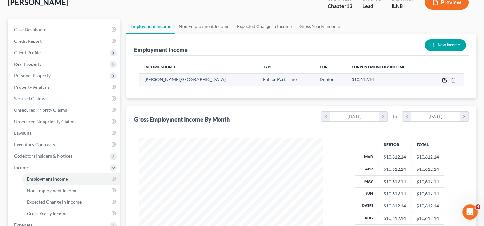
click at [443, 80] on icon "button" at bounding box center [444, 80] width 5 height 5
select select "0"
select select "14"
select select "0"
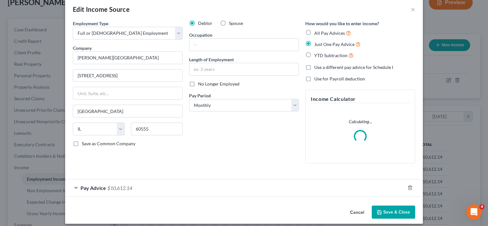
scroll to position [14, 0]
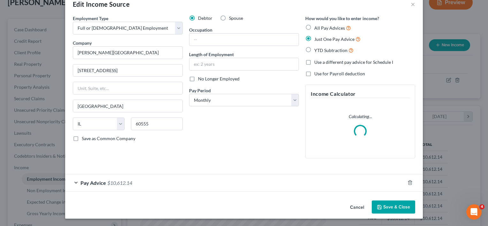
click at [107, 182] on span "$10,612.14" at bounding box center [119, 183] width 25 height 6
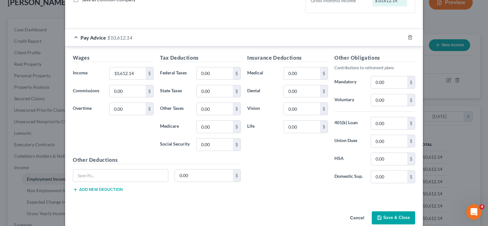
scroll to position [163, 0]
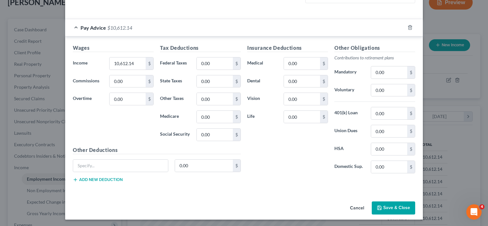
click at [133, 119] on div "Wages Income * 10,612.14 $ Commissions 0.00 $ Overtime 0.00 $" at bounding box center [113, 95] width 87 height 102
click at [218, 60] on input "0.00" at bounding box center [215, 64] width 36 height 12
paste input "2,855.28"
type input "2,855.28"
click at [297, 162] on div "Insurance Deductions Medical 0.00 $ Dental 0.00 $ Vision 0.00 $ Life 0.00 $" at bounding box center [287, 111] width 87 height 135
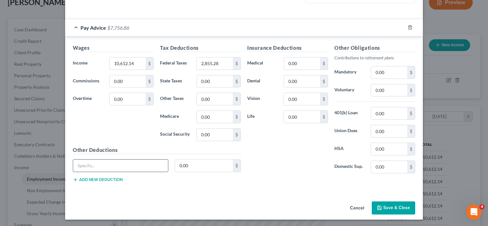
click at [100, 167] on input "text" at bounding box center [120, 166] width 95 height 12
paste input "3.46"
click at [319, 175] on div "Insurance Deductions Medical 0.00 $ Dental 0.00 $ Vision 0.00 $ Life 3.46 $" at bounding box center [287, 111] width 87 height 135
click at [299, 117] on input "3.46" at bounding box center [302, 117] width 36 height 12
click at [299, 116] on input "3.46" at bounding box center [302, 117] width 36 height 12
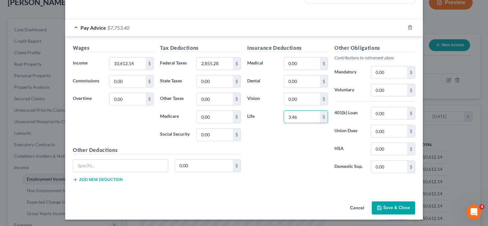
paste input "4.32"
type input "3"
type input "4.32"
click at [286, 157] on div "Insurance Deductions Medical 0.00 $ Dental 0.00 $ Vision 0.00 $ Life 4.32 $" at bounding box center [287, 111] width 87 height 135
